Goal: Find specific page/section: Find specific page/section

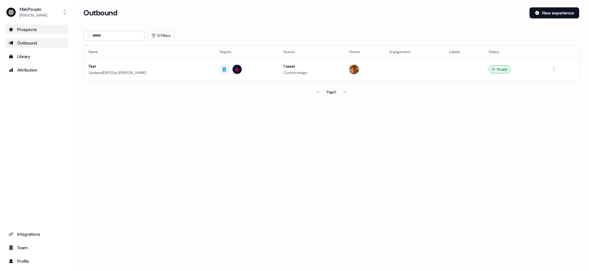
click at [34, 29] on div "Prospects" at bounding box center [37, 29] width 56 height 6
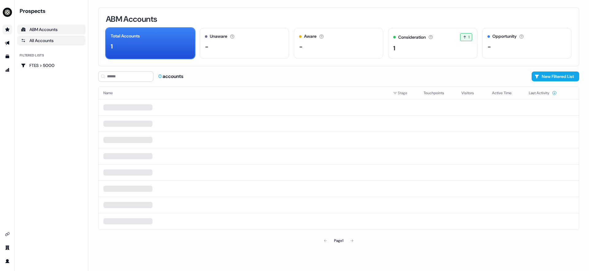
click at [29, 45] on link "All Accounts" at bounding box center [51, 41] width 68 height 10
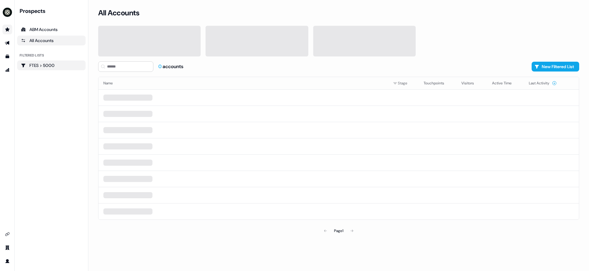
click at [45, 69] on link "FTES > 5000" at bounding box center [51, 65] width 68 height 10
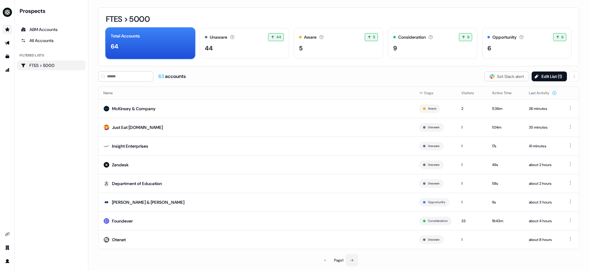
click at [355, 262] on button at bounding box center [352, 260] width 12 height 12
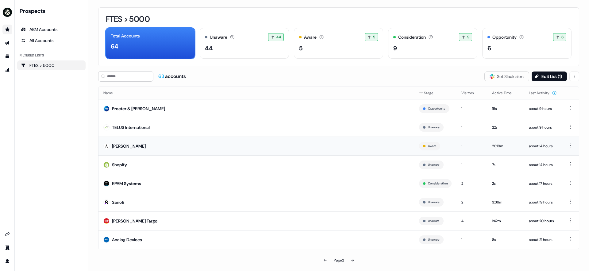
click at [122, 144] on div "[PERSON_NAME]" at bounding box center [129, 146] width 34 height 6
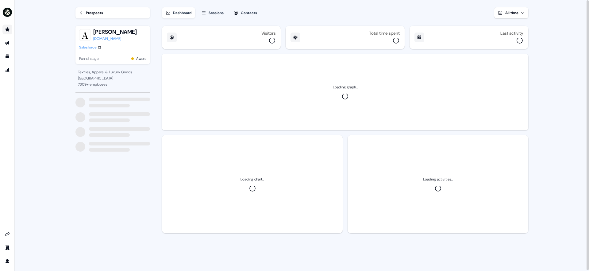
click at [210, 6] on div "Dashboard Sessions Contacts All time" at bounding box center [345, 9] width 366 height 18
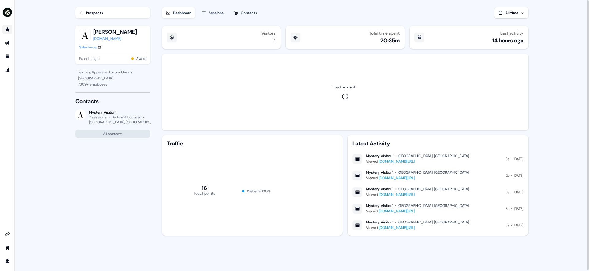
click at [211, 12] on div "Sessions" at bounding box center [216, 13] width 15 height 6
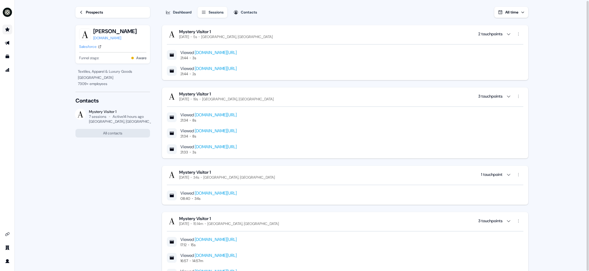
click at [91, 49] on div "Salesforce" at bounding box center [87, 47] width 17 height 6
click at [261, 6] on div "Dashboard Sessions Contacts All time" at bounding box center [345, 9] width 366 height 18
click at [240, 13] on button "Contacts" at bounding box center [245, 12] width 31 height 11
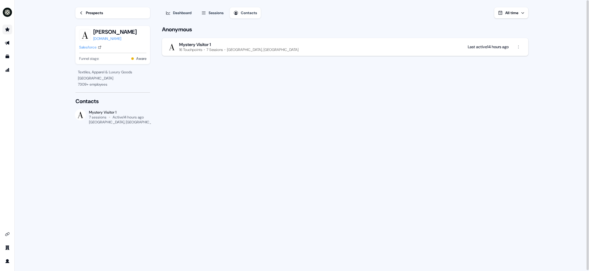
click at [215, 11] on div "Sessions" at bounding box center [216, 13] width 15 height 6
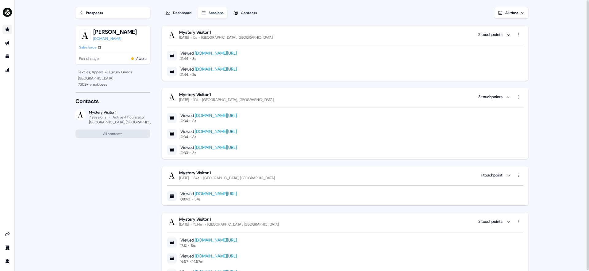
click at [238, 15] on icon "button" at bounding box center [235, 12] width 5 height 5
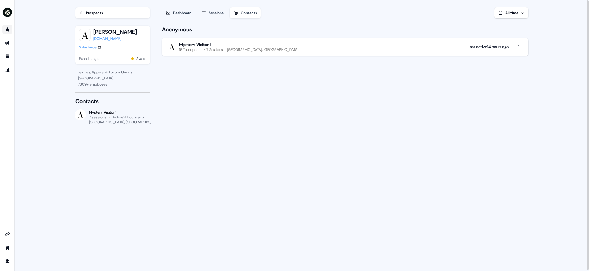
click at [218, 14] on div "Sessions" at bounding box center [216, 13] width 15 height 6
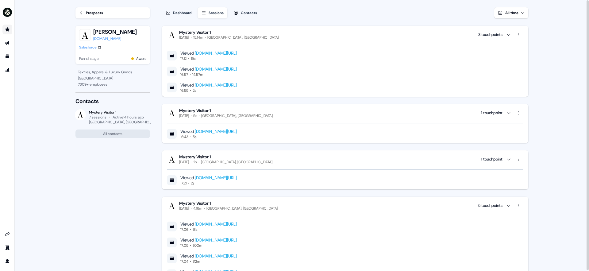
scroll to position [186, 0]
click at [237, 84] on link "[DOMAIN_NAME][URL]" at bounding box center [216, 86] width 42 height 6
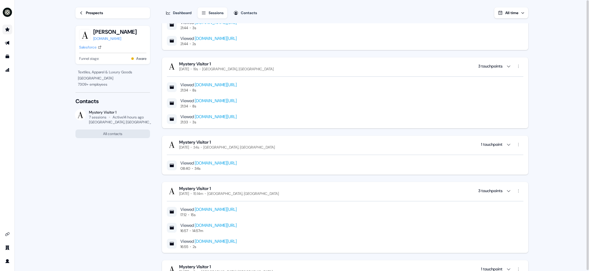
scroll to position [0, 0]
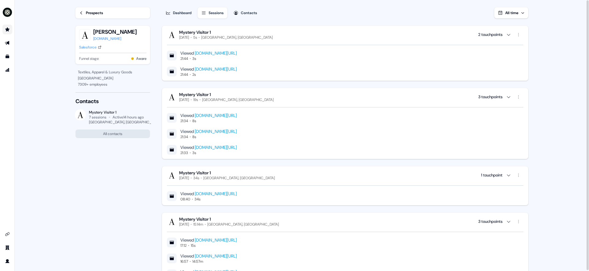
click at [117, 8] on link "Prospects" at bounding box center [112, 12] width 75 height 11
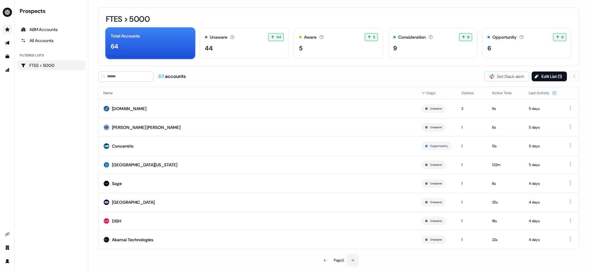
click at [351, 261] on icon at bounding box center [353, 260] width 4 height 4
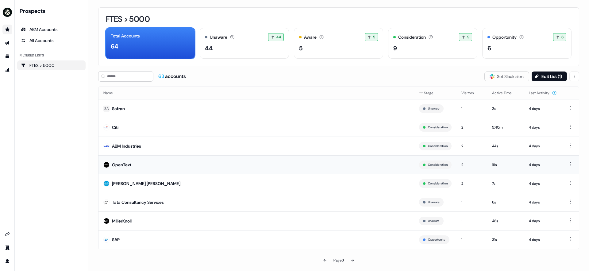
click at [139, 165] on td "OpenText" at bounding box center [256, 164] width 316 height 19
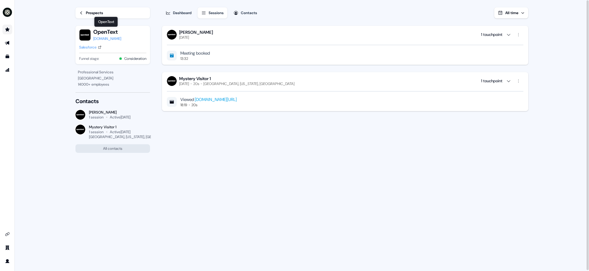
click at [87, 46] on div "Salesforce" at bounding box center [87, 47] width 17 height 6
